Goal: Check status: Check status

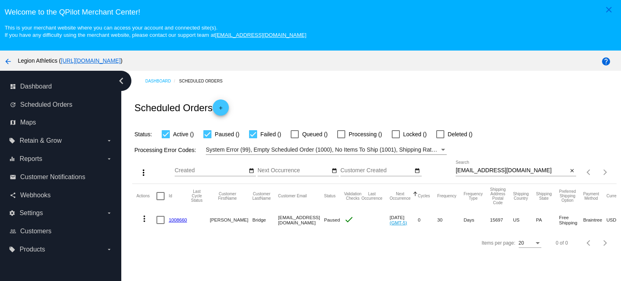
click at [511, 166] on div "[EMAIL_ADDRESS][DOMAIN_NAME] Search" at bounding box center [511, 168] width 112 height 16
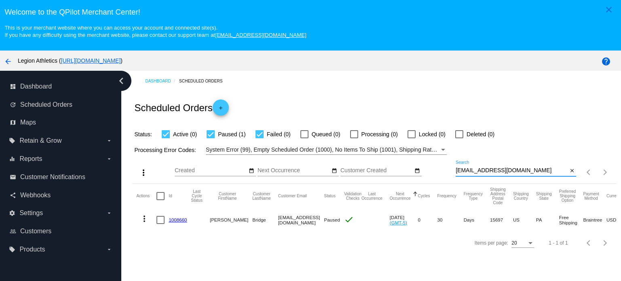
click at [512, 170] on input "[EMAIL_ADDRESS][DOMAIN_NAME]" at bounding box center [511, 170] width 112 height 6
paste input "orienackerman"
type input "[EMAIL_ADDRESS][DOMAIN_NAME]"
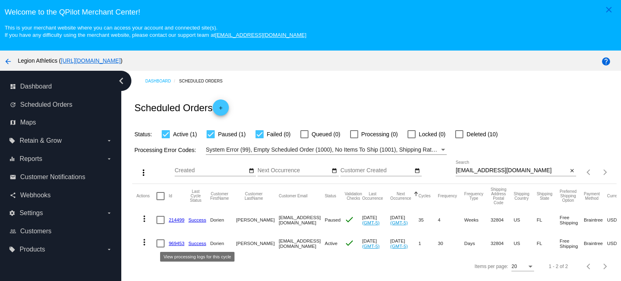
click at [196, 244] on link "Success" at bounding box center [197, 242] width 18 height 5
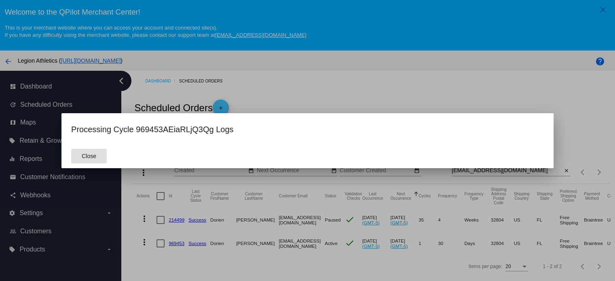
click at [242, 243] on div "Processing Cycle 969453AEiaRLjQ3Qg Logs Close" at bounding box center [307, 140] width 615 height 281
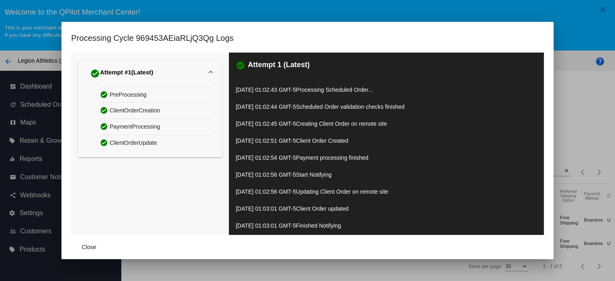
click at [170, 274] on div at bounding box center [307, 140] width 615 height 281
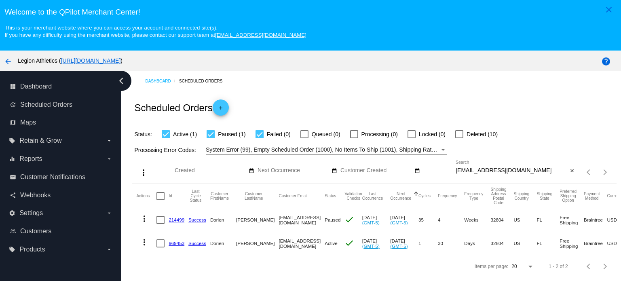
click at [179, 245] on link "969453" at bounding box center [176, 242] width 16 height 5
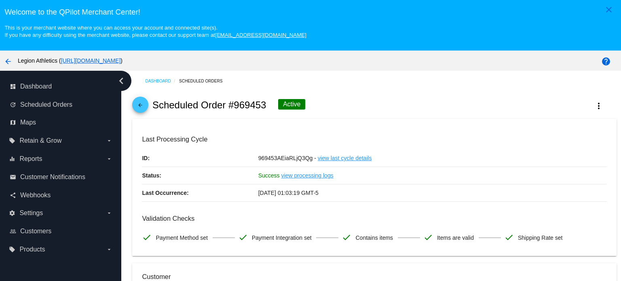
drag, startPoint x: 251, startPoint y: 145, endPoint x: 245, endPoint y: 145, distance: 5.7
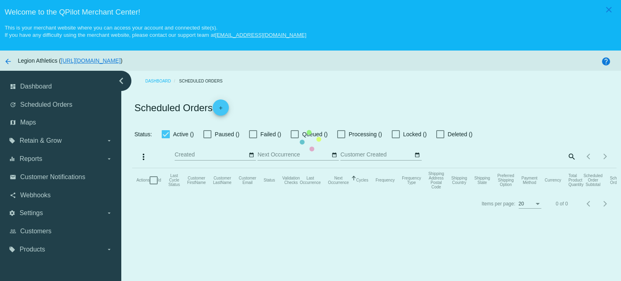
checkbox input "true"
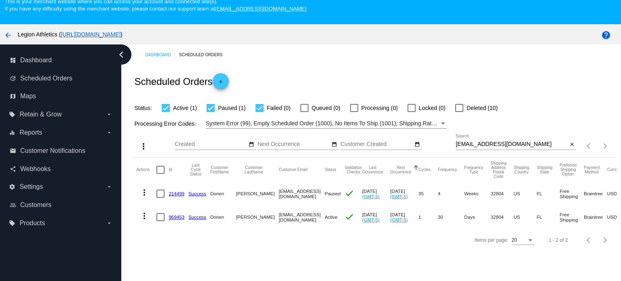
scroll to position [40, 0]
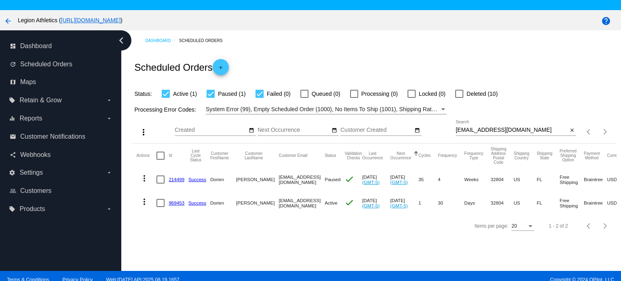
click at [175, 178] on link "214499" at bounding box center [176, 179] width 16 height 5
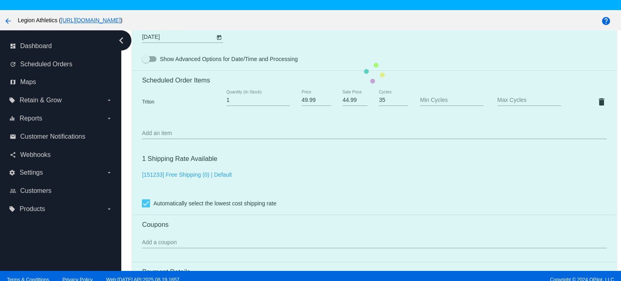
scroll to position [566, 0]
